Goal: Find contact information: Find contact information

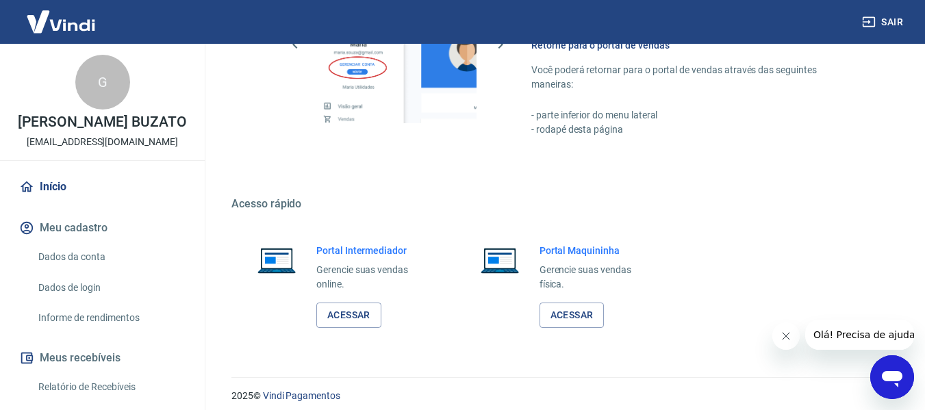
scroll to position [713, 0]
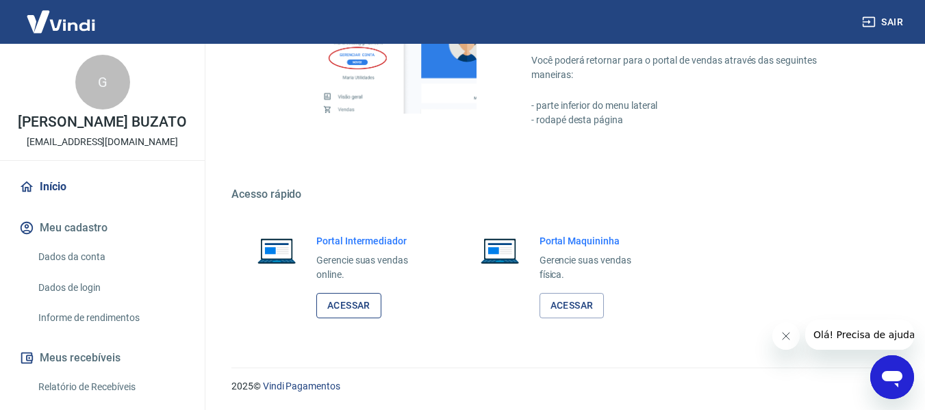
click at [337, 302] on link "Acessar" at bounding box center [348, 305] width 65 height 25
click at [351, 309] on link "Acessar" at bounding box center [348, 305] width 65 height 25
